Goal: Information Seeking & Learning: Check status

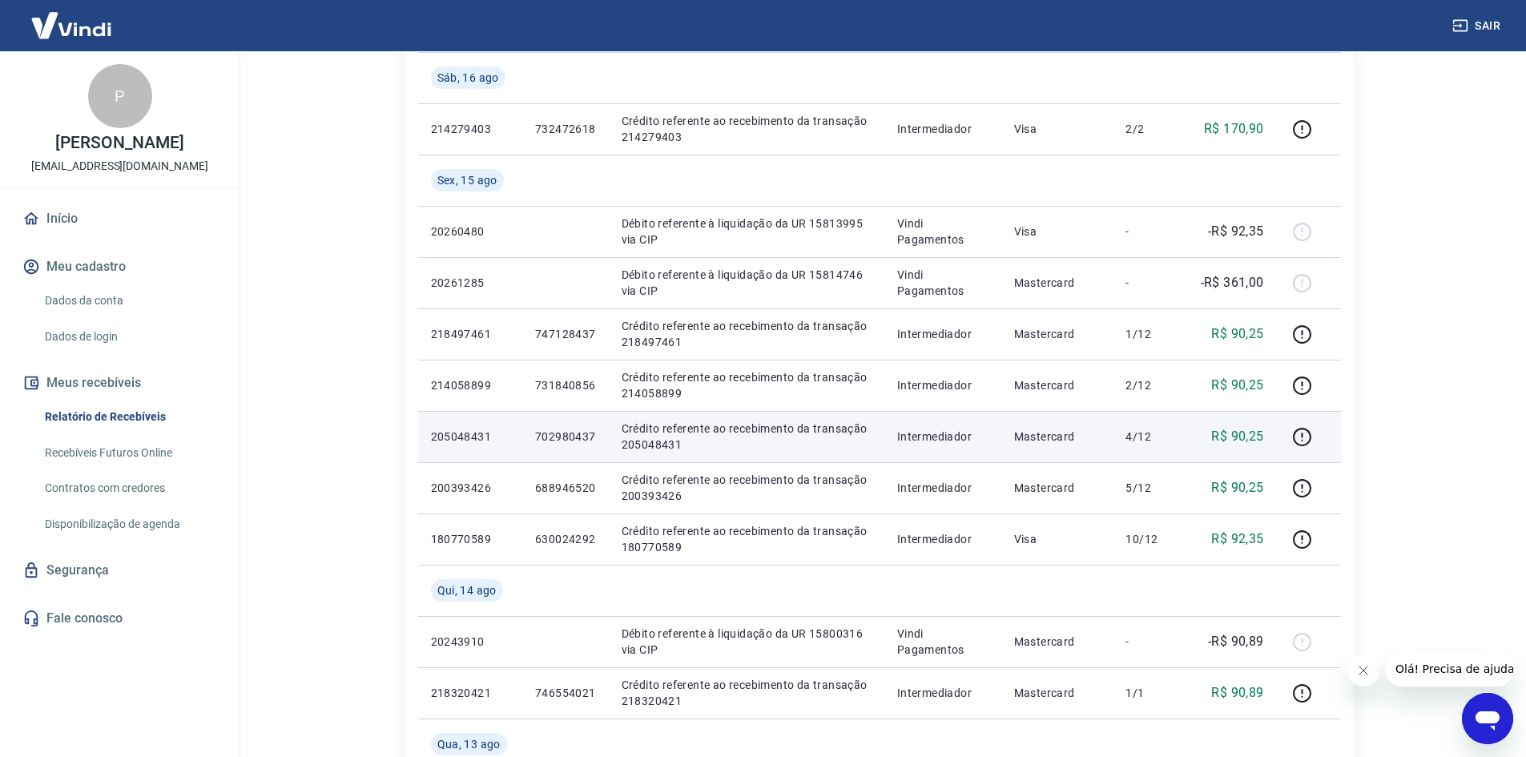
scroll to position [641, 0]
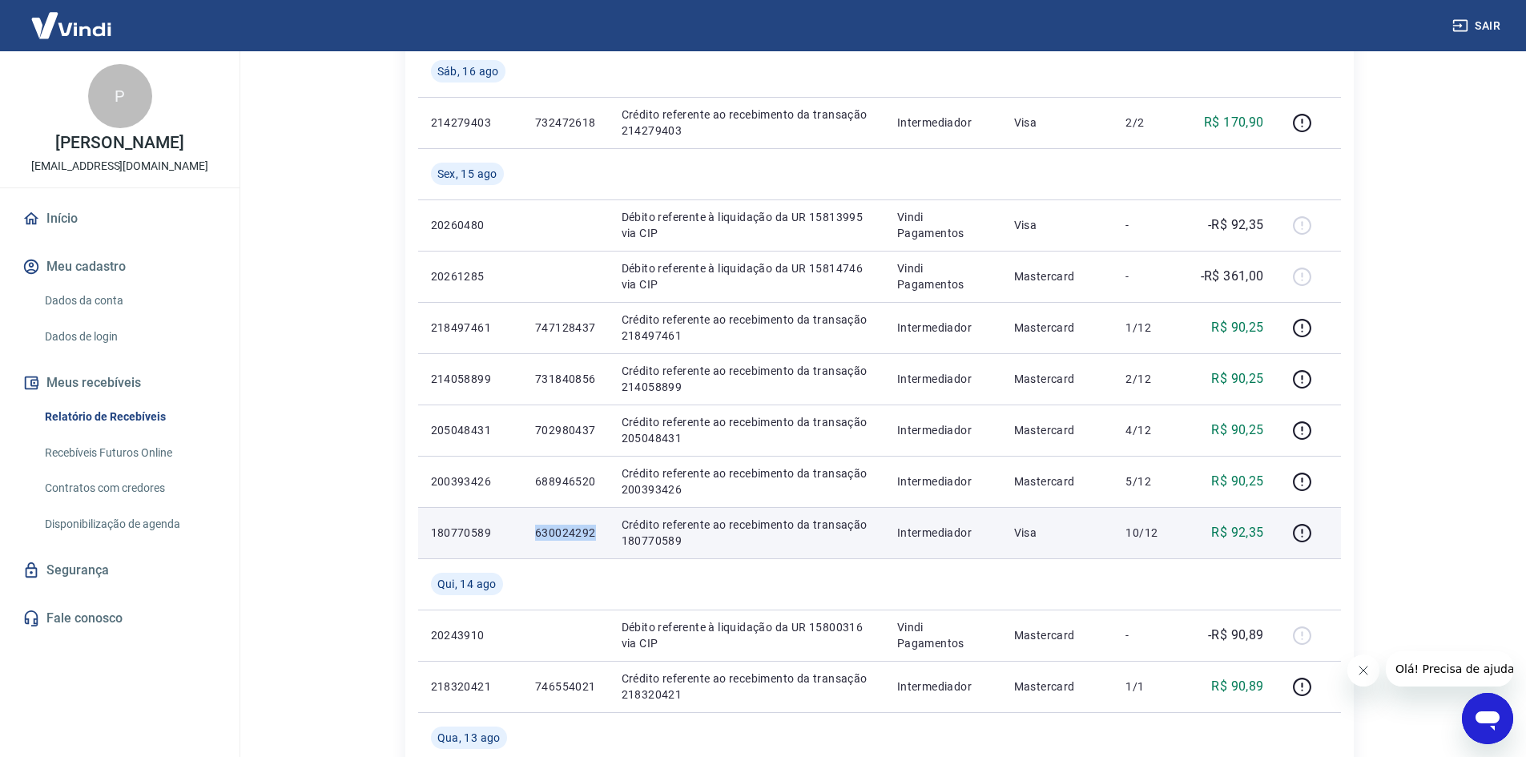
drag, startPoint x: 603, startPoint y: 532, endPoint x: 525, endPoint y: 534, distance: 77.8
click at [525, 531] on td "630024292" at bounding box center [565, 532] width 87 height 51
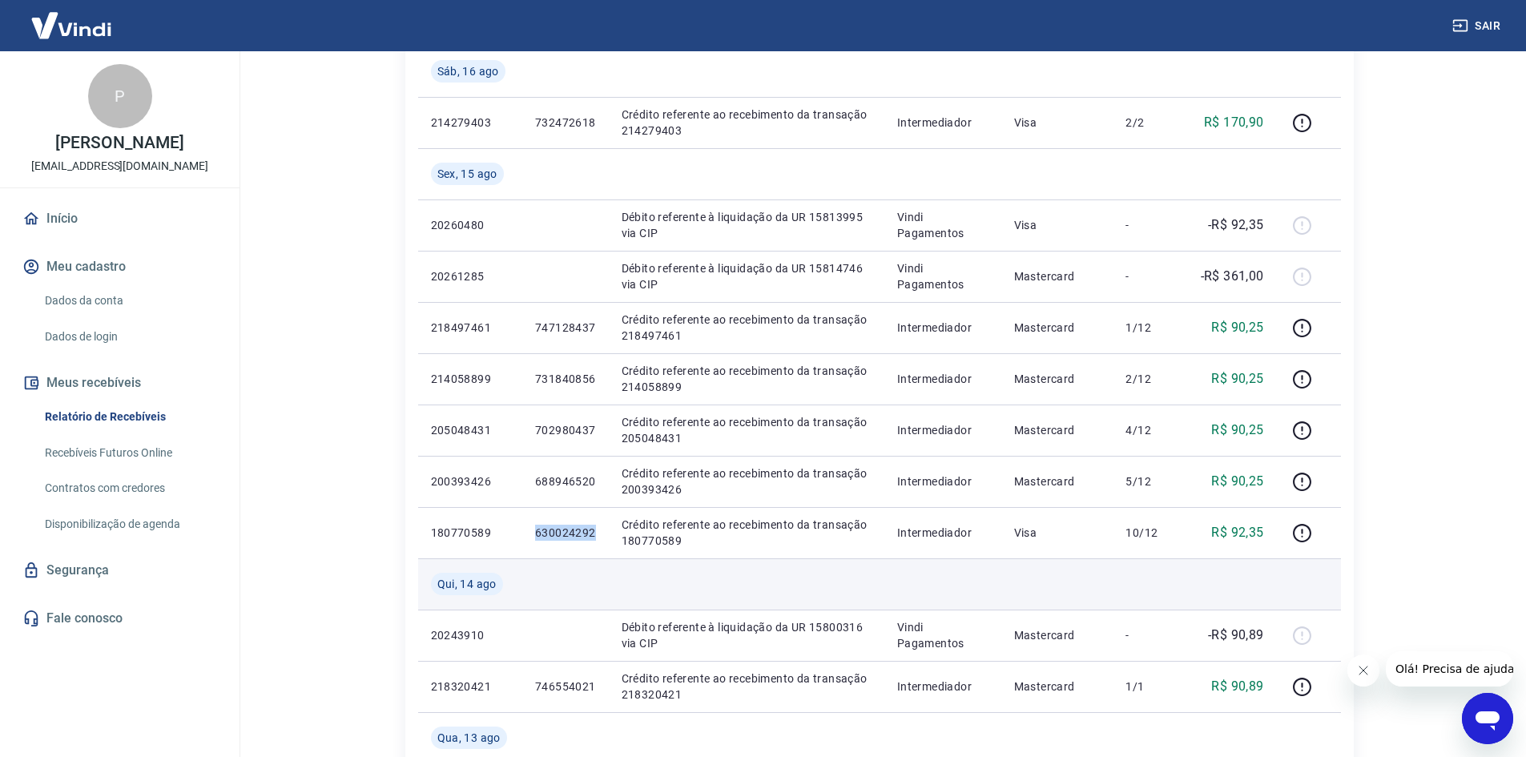
copy p "630024292"
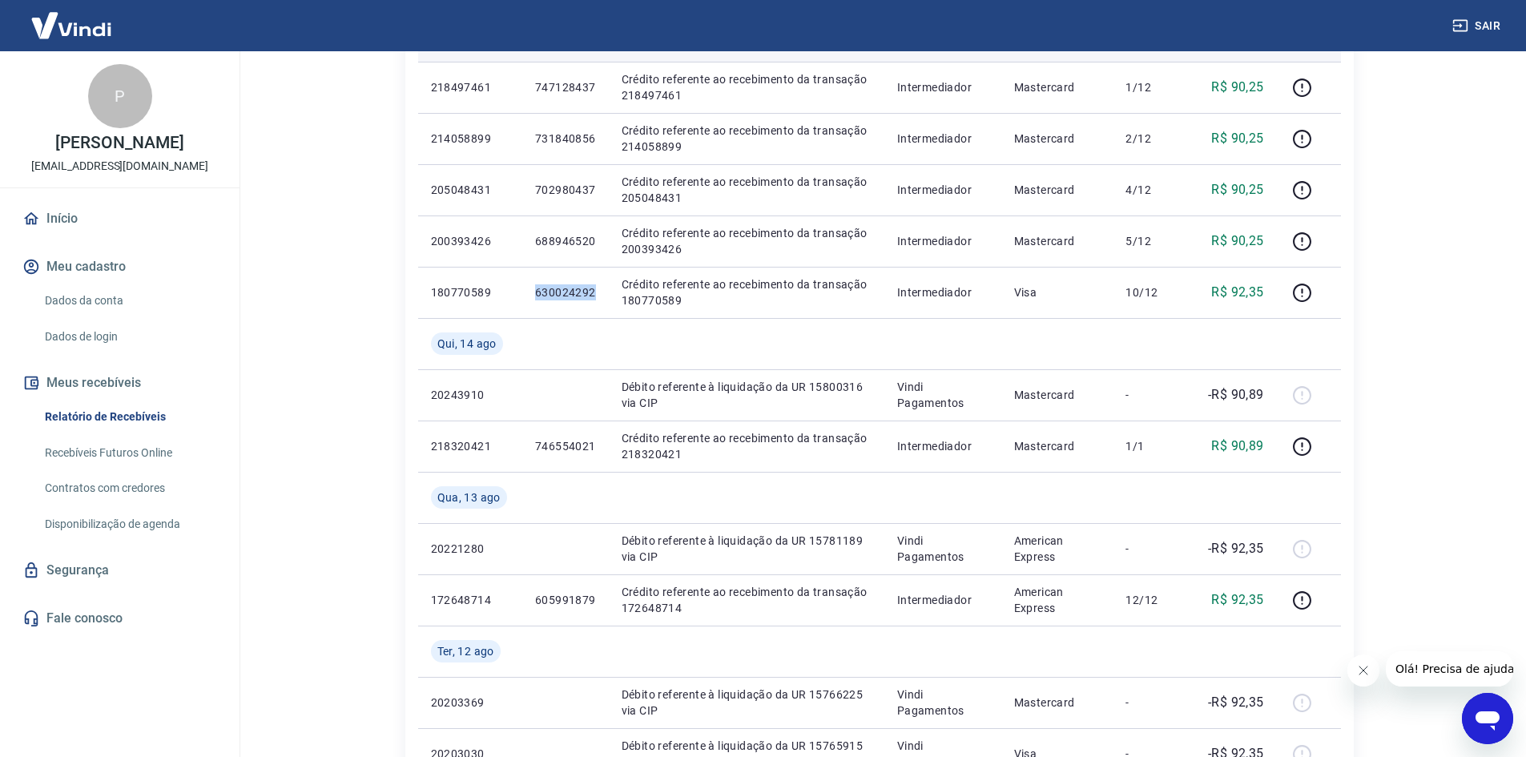
scroll to position [801, 0]
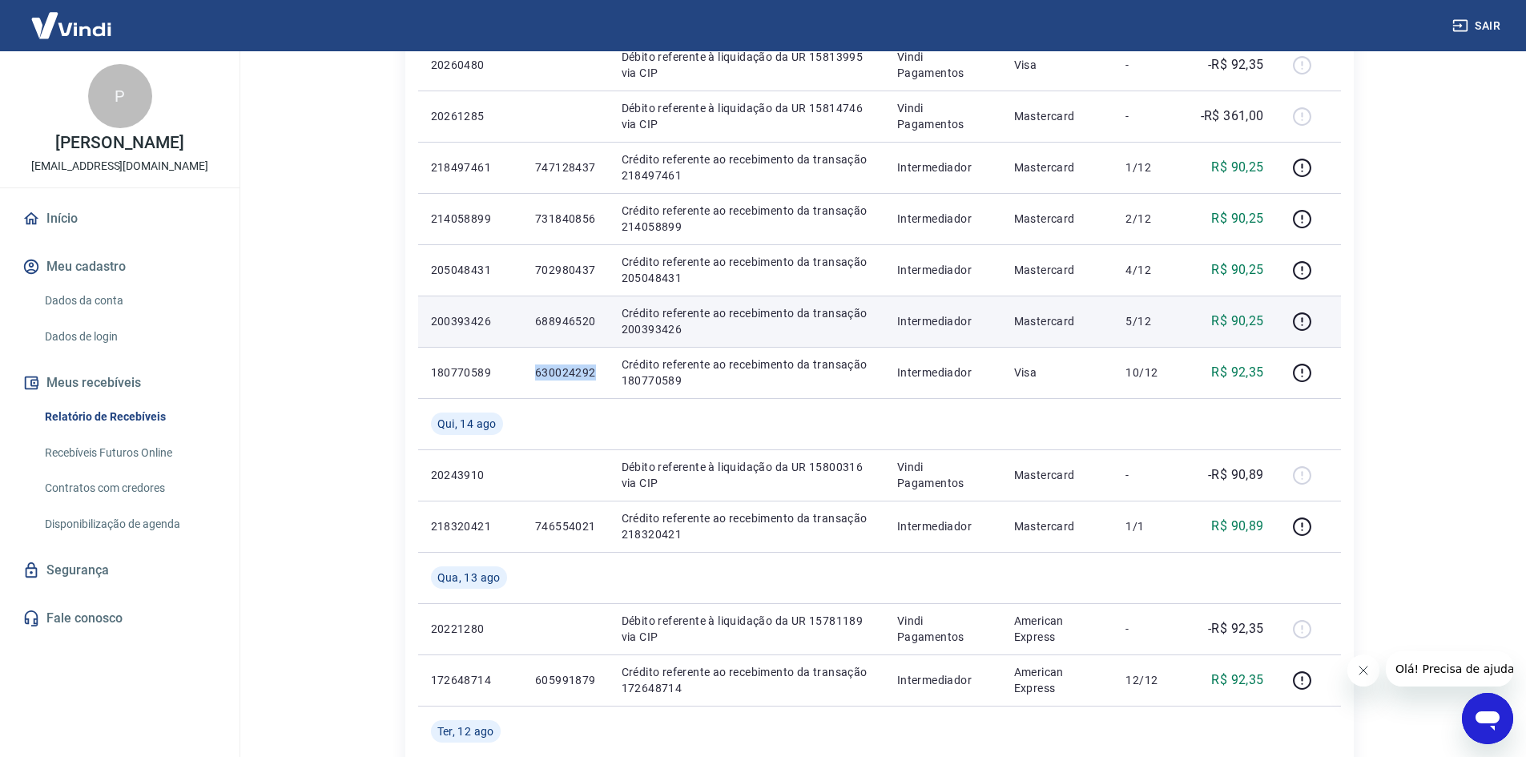
copy p "630024292"
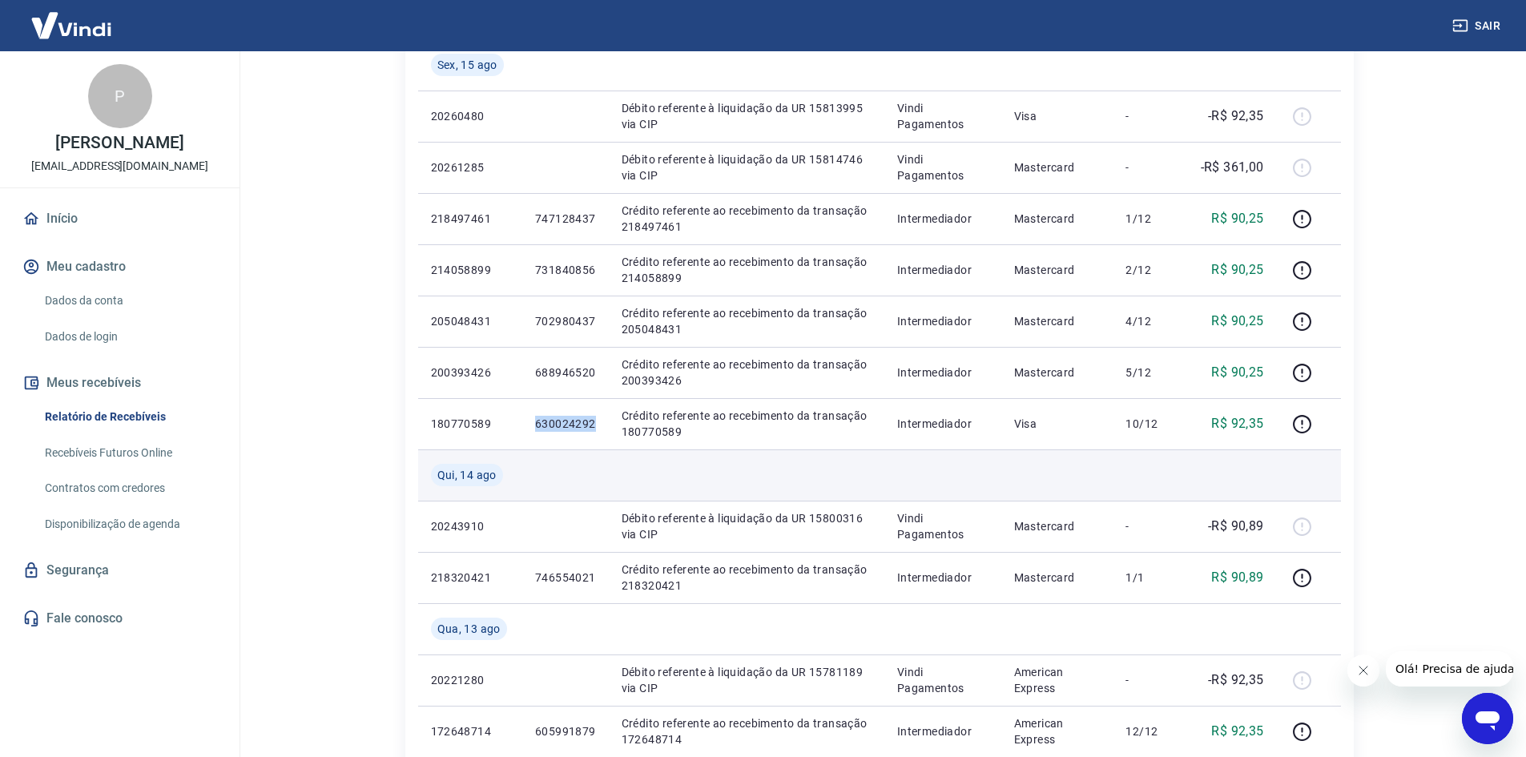
scroll to position [721, 0]
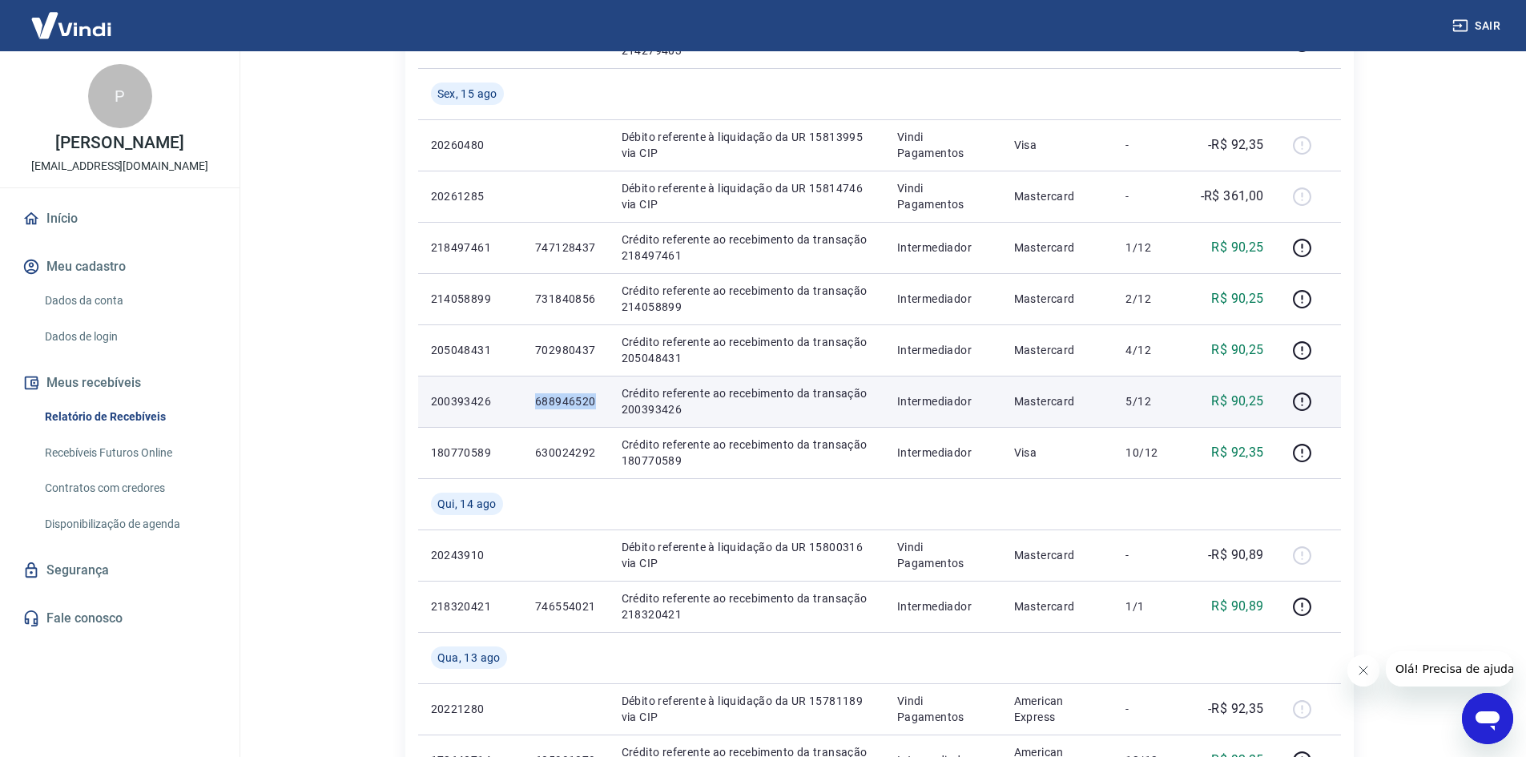
drag, startPoint x: 598, startPoint y: 401, endPoint x: 524, endPoint y: 395, distance: 74.0
click at [524, 395] on td "688946520" at bounding box center [565, 401] width 87 height 51
copy p "688946520"
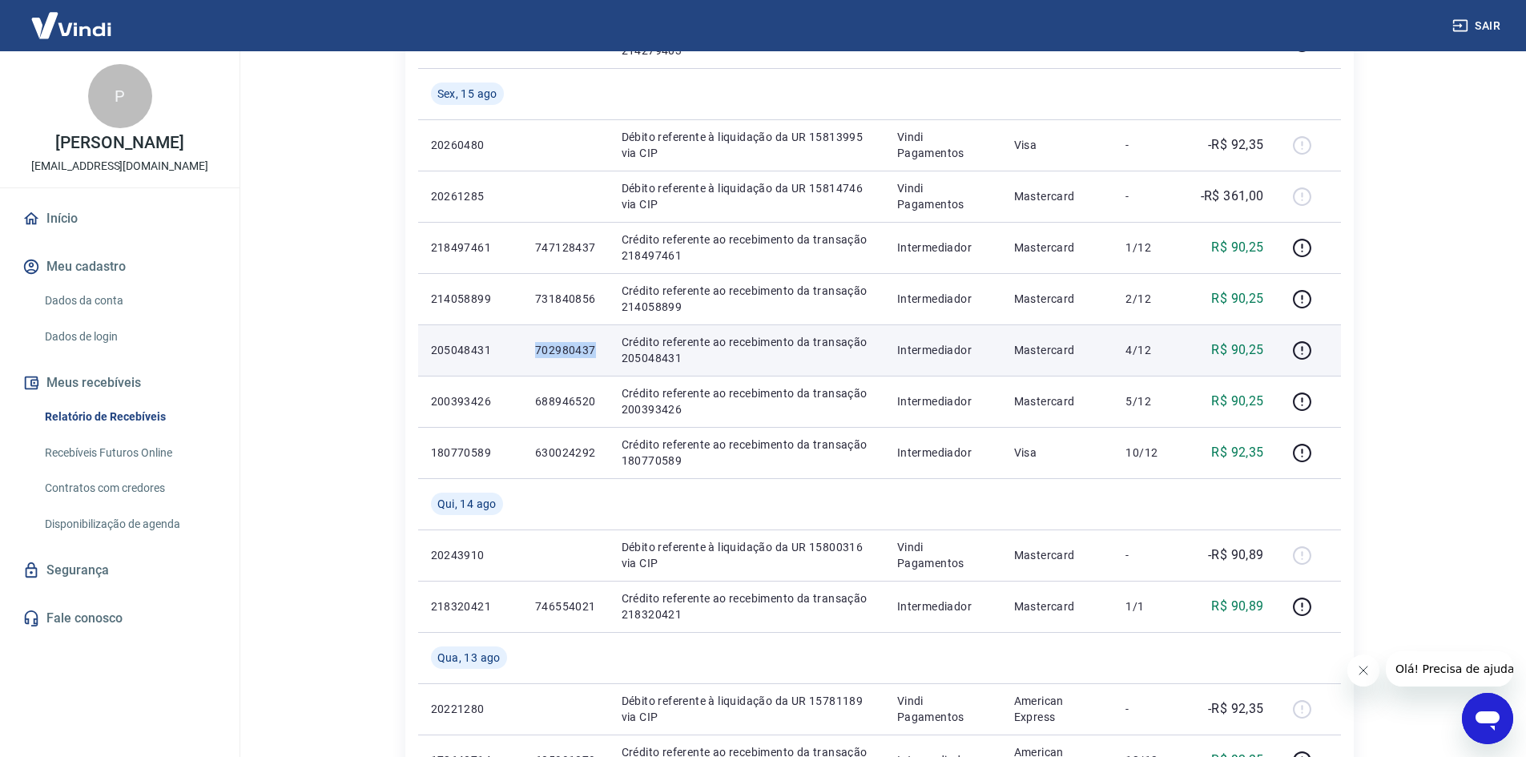
drag, startPoint x: 599, startPoint y: 349, endPoint x: 518, endPoint y: 358, distance: 80.7
click at [521, 358] on tr "205048431 702980437 Crédito referente ao recebimento da transação 205048431 Int…" at bounding box center [879, 350] width 923 height 51
copy tr "702980437"
drag, startPoint x: 538, startPoint y: 377, endPoint x: 586, endPoint y: 353, distance: 53.4
click at [542, 374] on tbody "Seg, 18 ago 20295267 Débito referente à liquidação da UR 15845055 via CIP Vindi…" at bounding box center [879, 299] width 923 height 1385
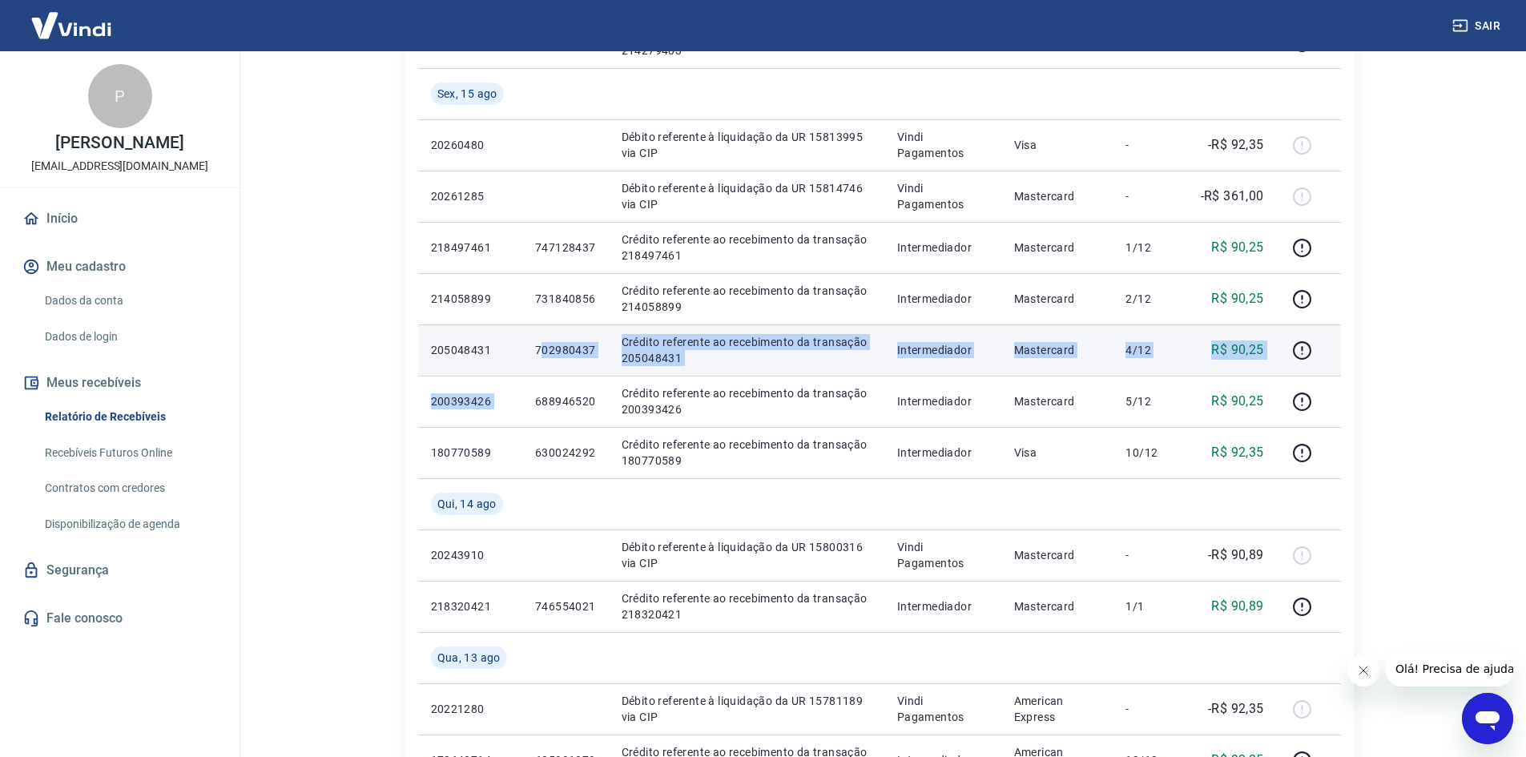
click at [598, 352] on td "702980437" at bounding box center [565, 350] width 87 height 51
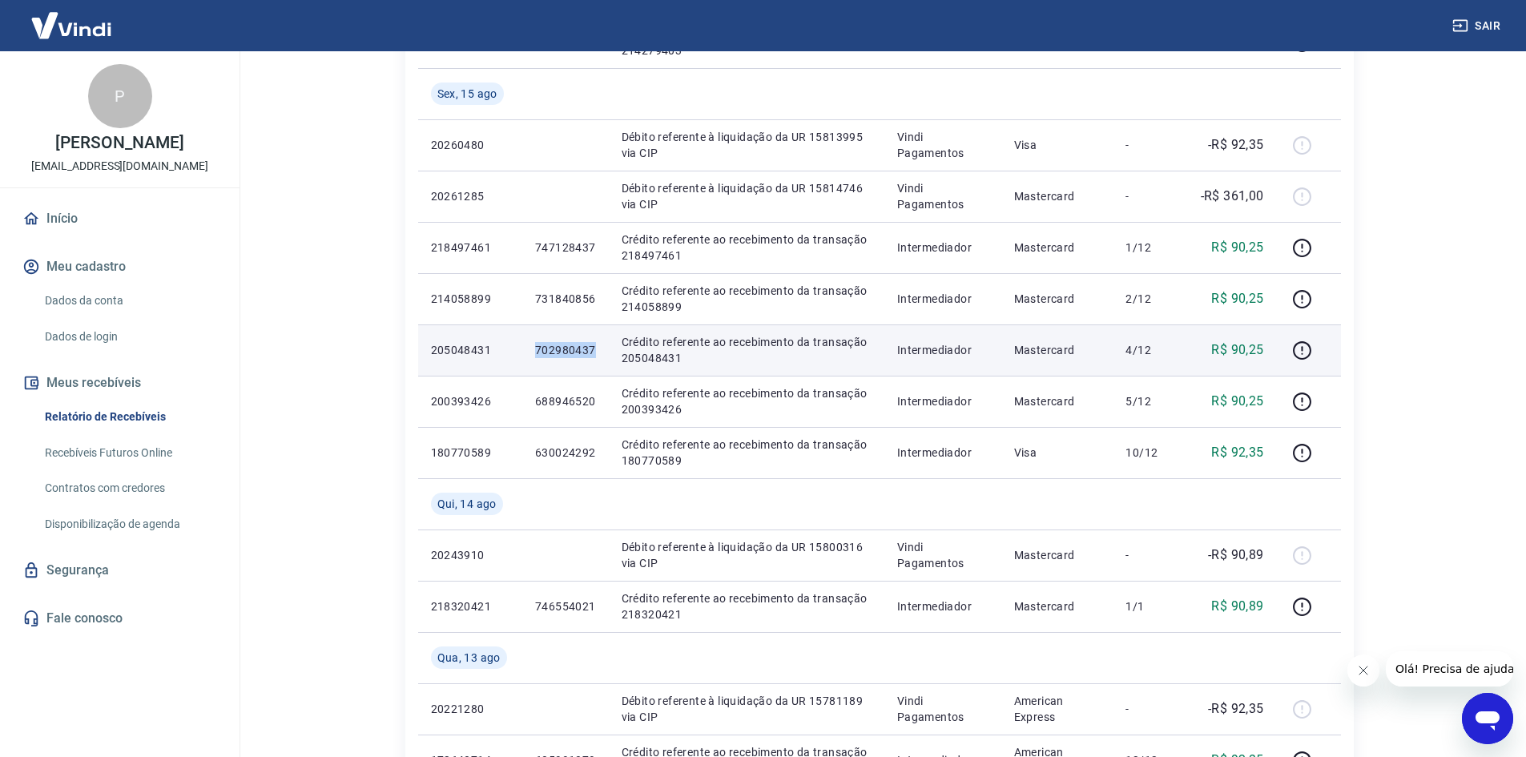
drag, startPoint x: 593, startPoint y: 348, endPoint x: 520, endPoint y: 364, distance: 74.7
click at [515, 346] on tr "205048431 702980437 Crédito referente ao recebimento da transação 205048431 Int…" at bounding box center [879, 350] width 923 height 51
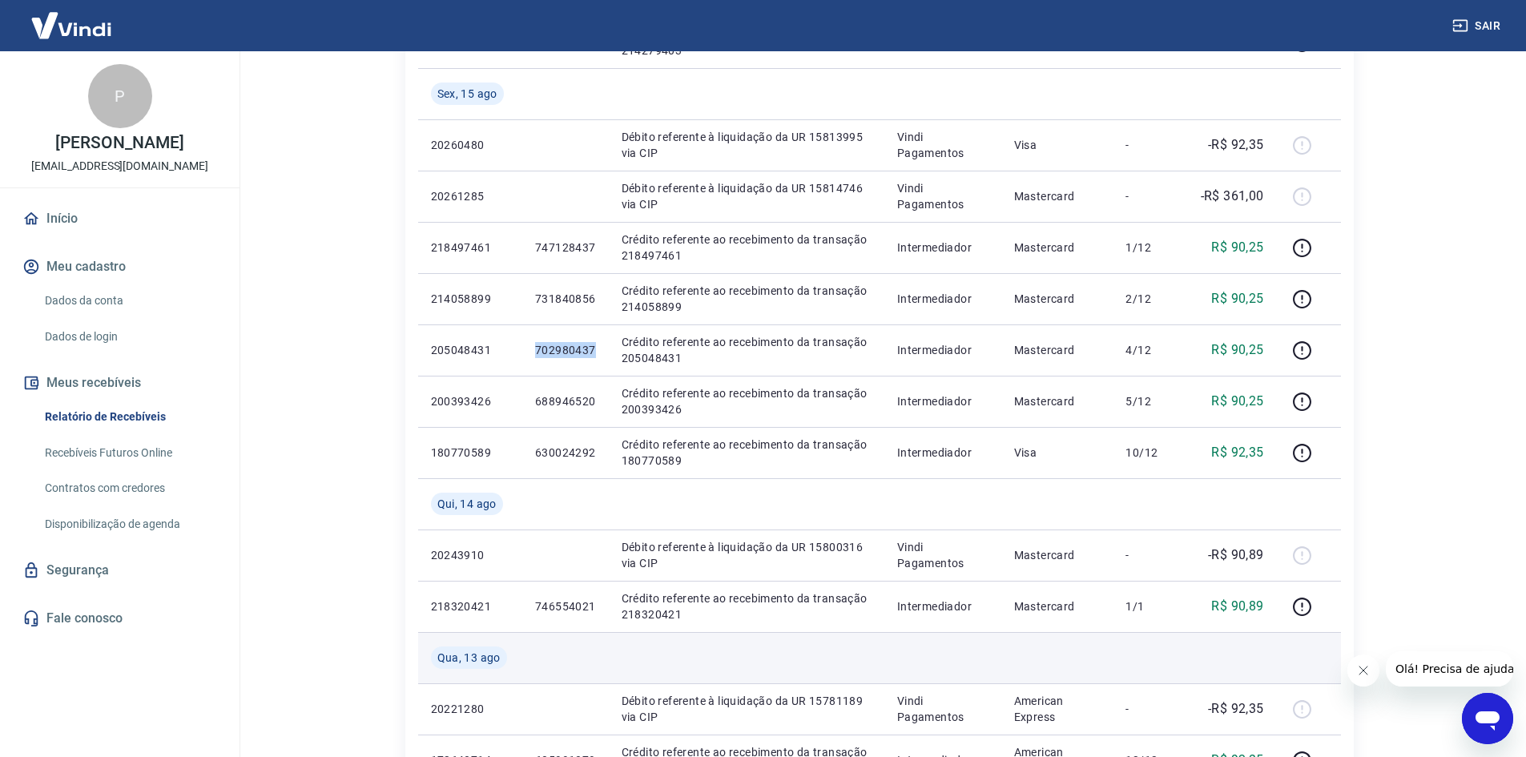
copy tr "702980437"
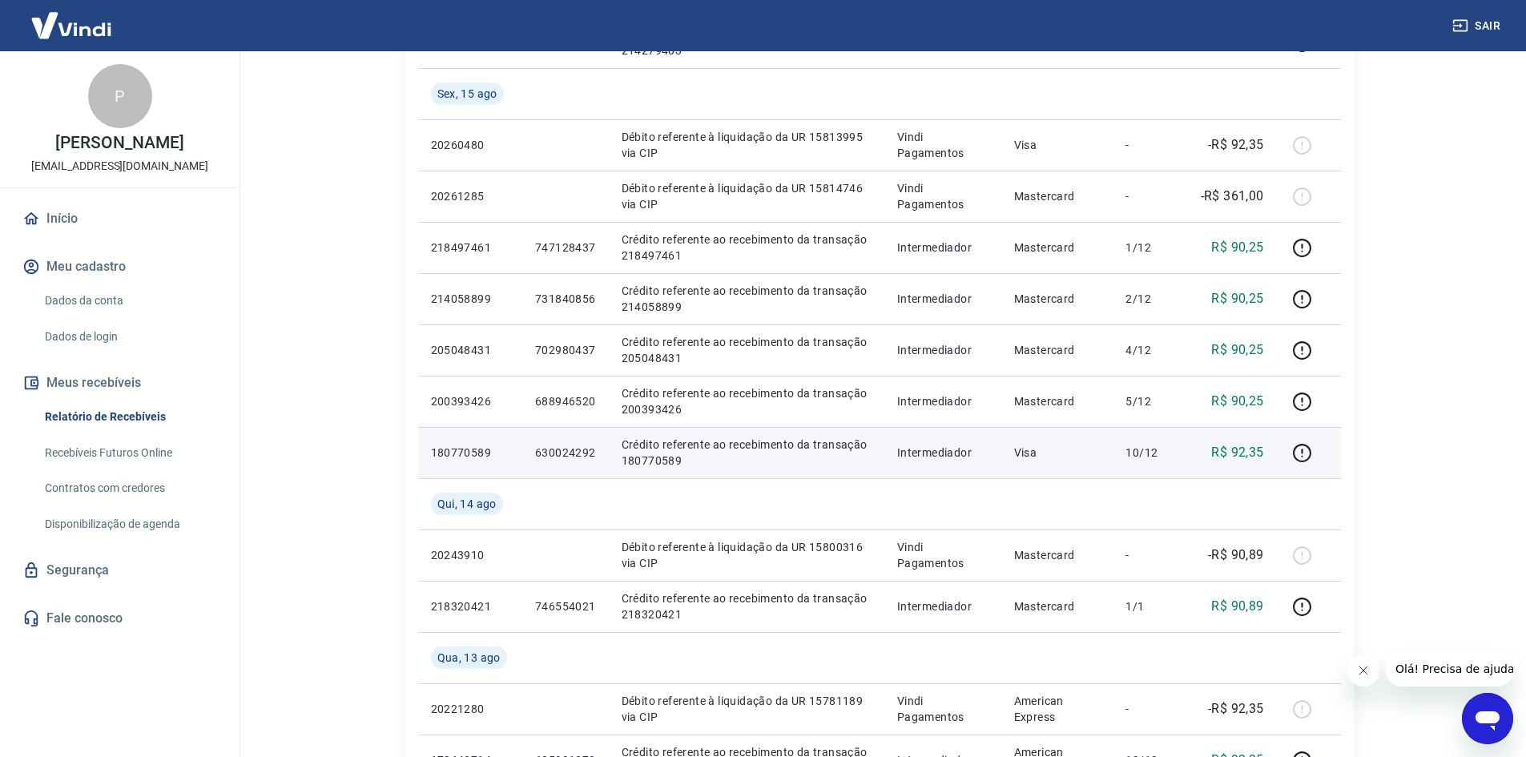
click at [646, 437] on p "Crédito referente ao recebimento da transação 180770589" at bounding box center [747, 453] width 250 height 32
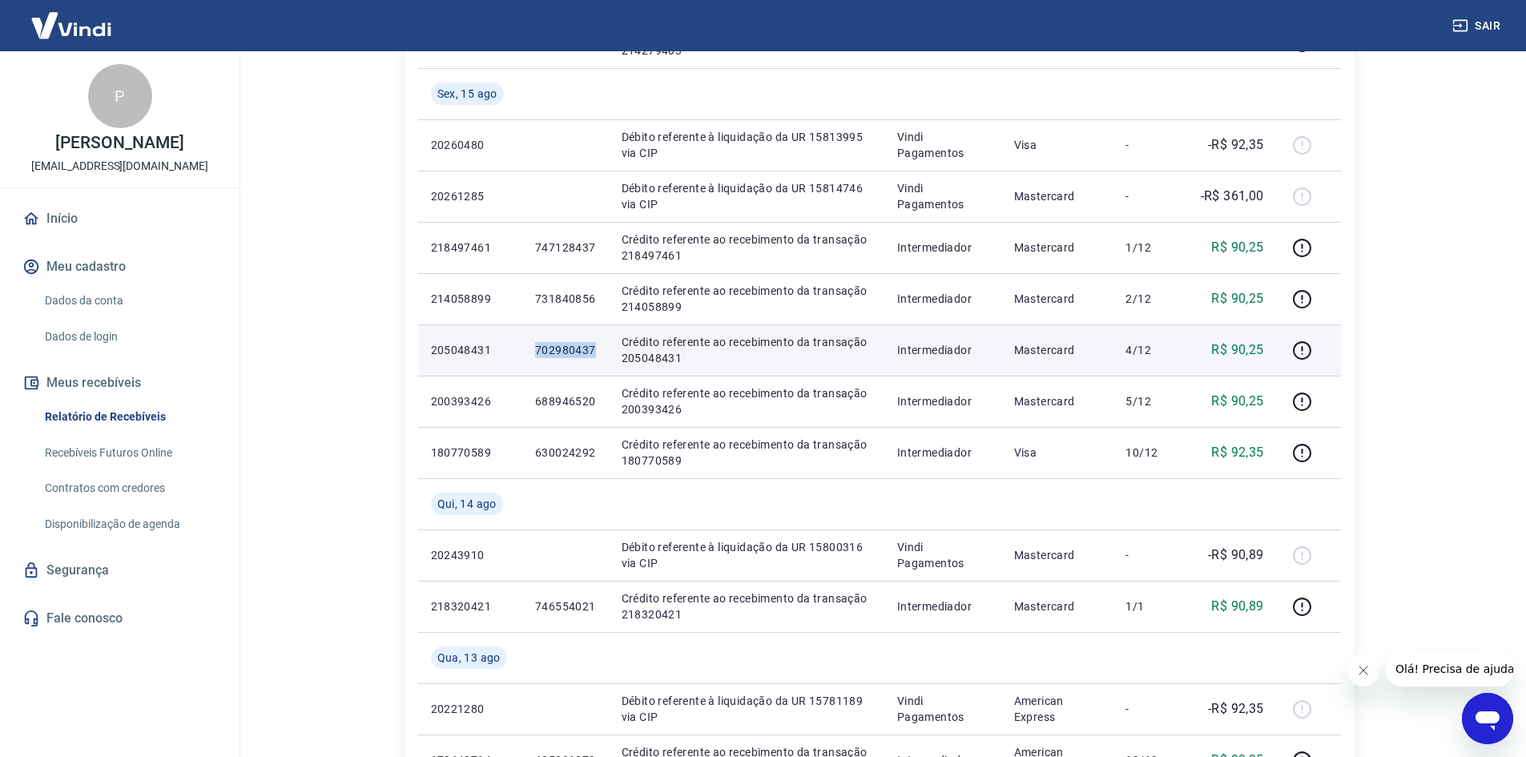
drag, startPoint x: 537, startPoint y: 345, endPoint x: 597, endPoint y: 345, distance: 60.1
click at [598, 345] on td "702980437" at bounding box center [565, 350] width 87 height 51
copy p "702980437"
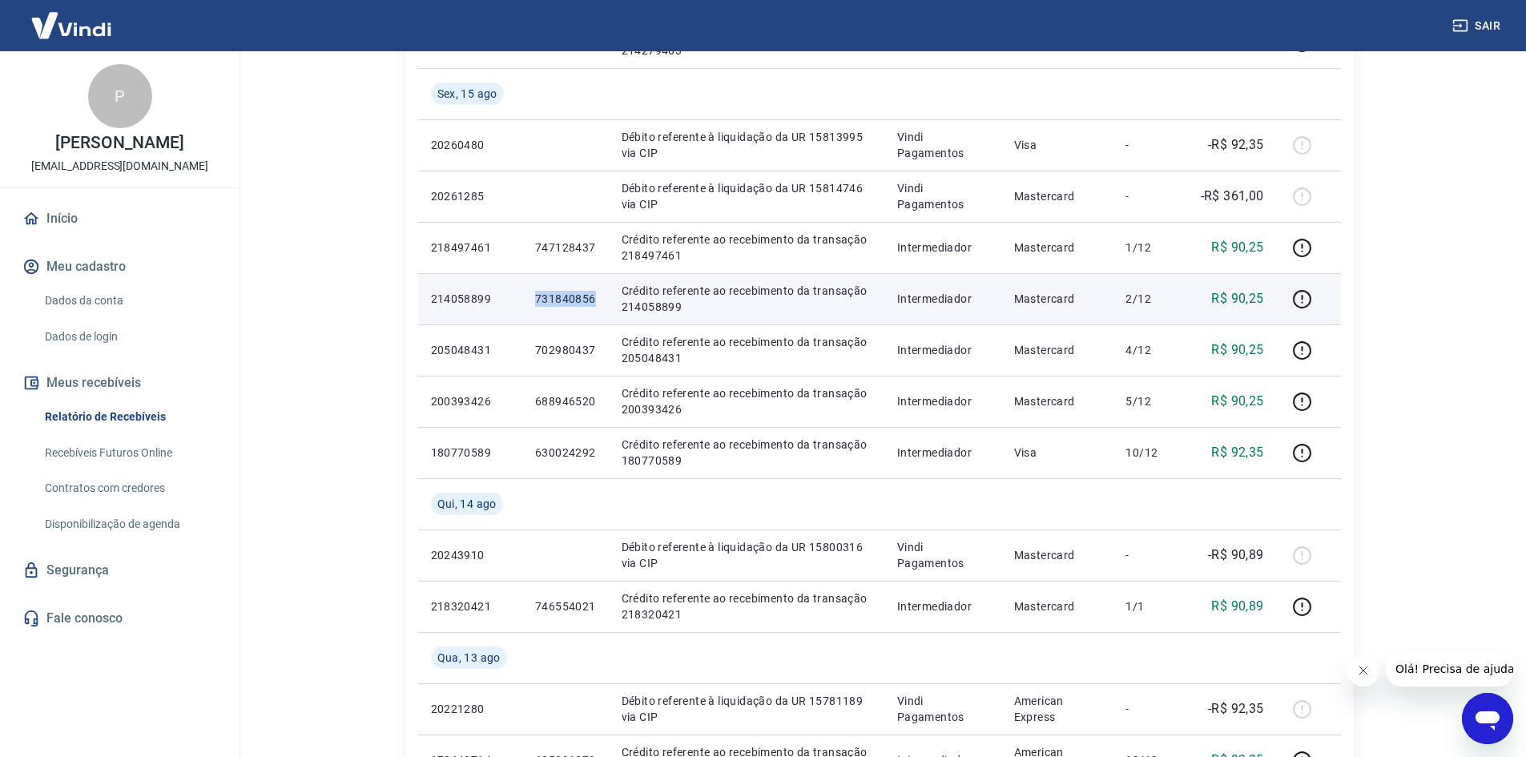
drag, startPoint x: 592, startPoint y: 297, endPoint x: 537, endPoint y: 311, distance: 56.9
click at [537, 311] on td "731840856" at bounding box center [565, 298] width 87 height 51
copy p "731840856"
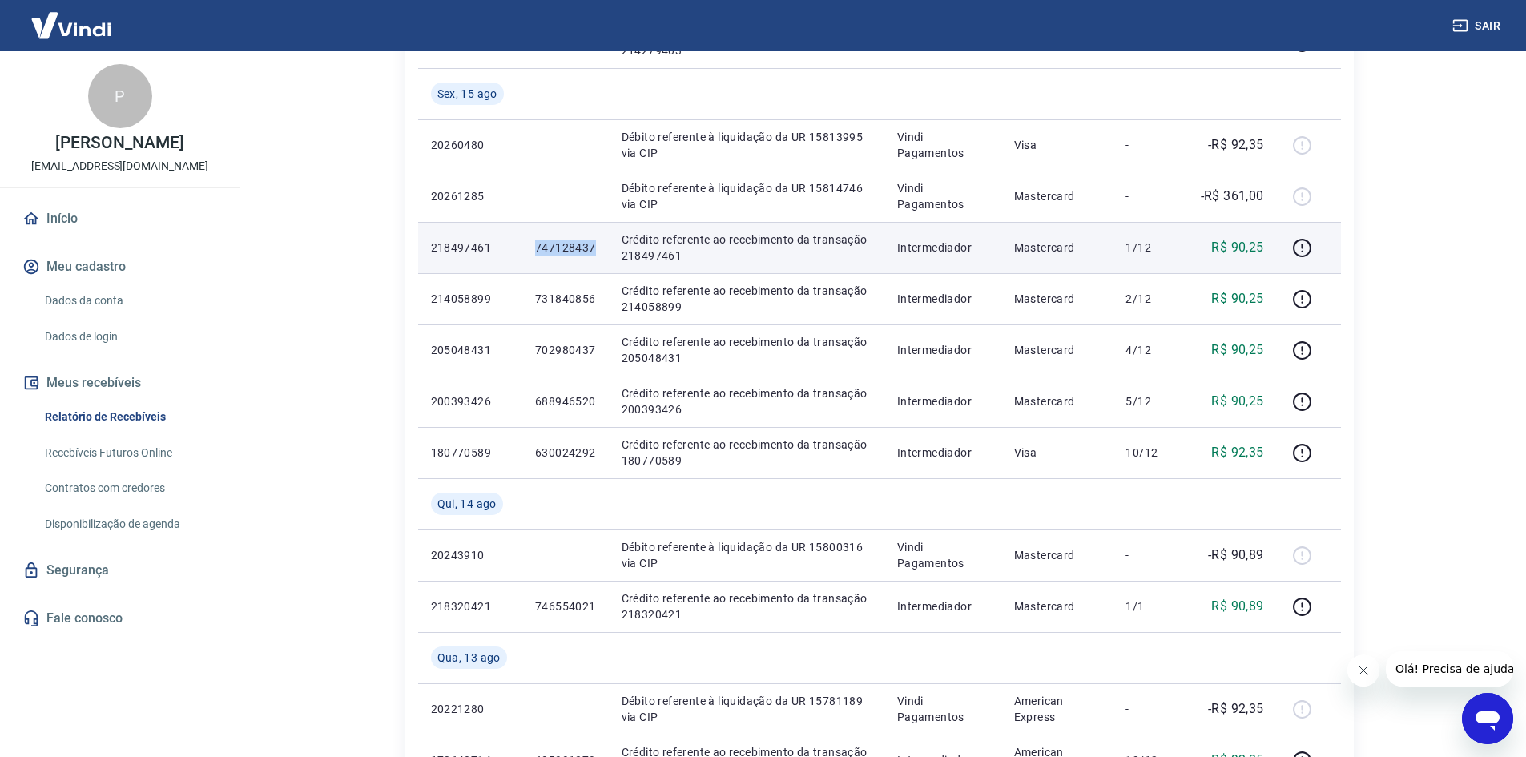
drag, startPoint x: 595, startPoint y: 247, endPoint x: 529, endPoint y: 260, distance: 67.1
click at [529, 260] on td "747128437" at bounding box center [565, 247] width 87 height 51
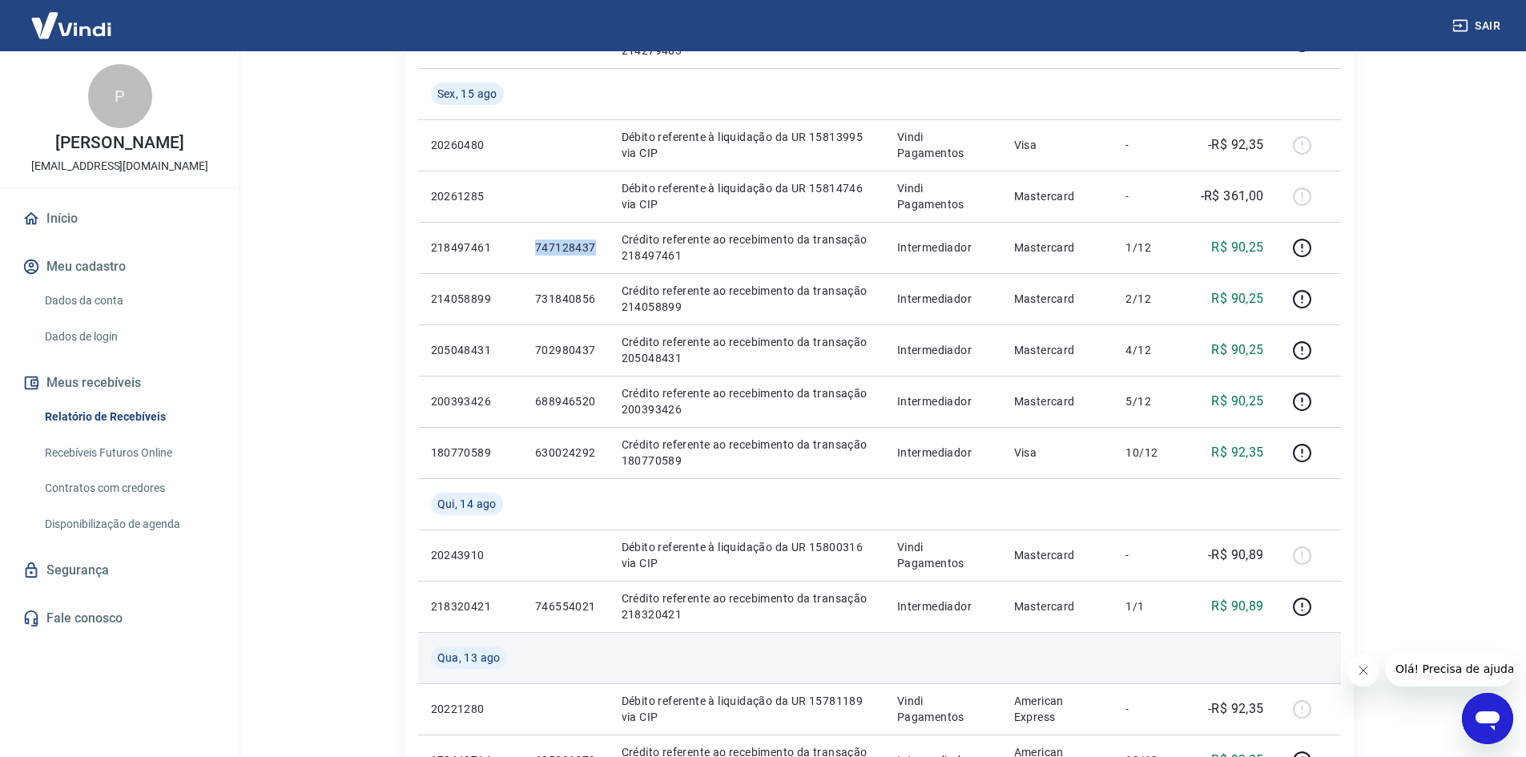
copy p "747128437"
